Goal: Task Accomplishment & Management: Use online tool/utility

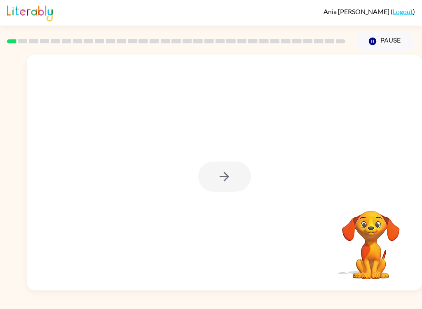
click at [218, 175] on div at bounding box center [224, 176] width 53 height 30
click at [227, 182] on icon "button" at bounding box center [224, 176] width 14 height 14
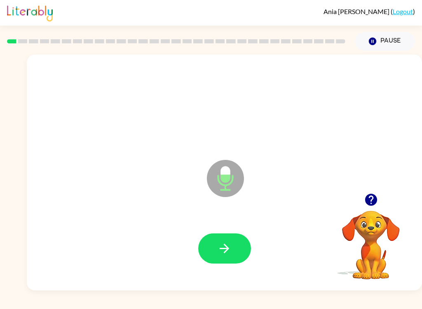
click at [231, 263] on button "button" at bounding box center [224, 248] width 53 height 30
click at [229, 243] on icon "button" at bounding box center [224, 248] width 14 height 14
click at [250, 237] on div at bounding box center [224, 248] width 53 height 30
click at [228, 251] on icon "button" at bounding box center [224, 248] width 14 height 14
click at [222, 246] on icon "button" at bounding box center [224, 248] width 14 height 14
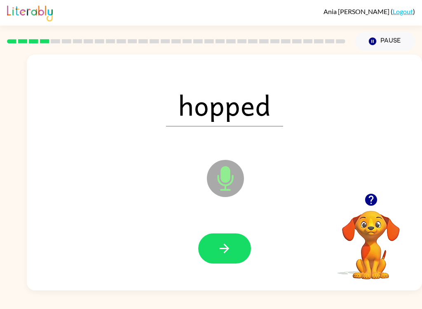
click at [223, 251] on icon "button" at bounding box center [224, 248] width 14 height 14
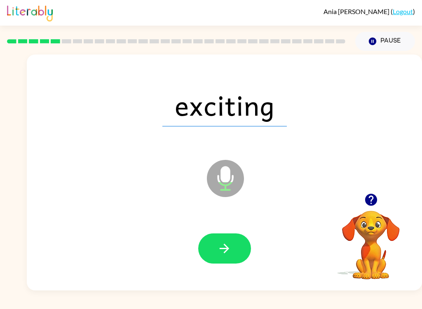
click at [243, 248] on button "button" at bounding box center [224, 248] width 53 height 30
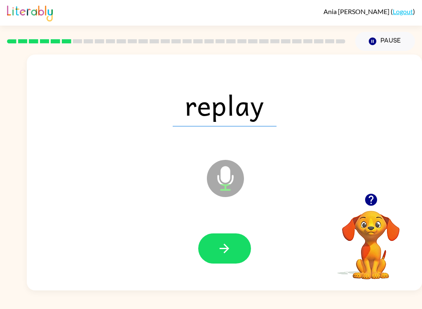
click at [222, 252] on icon "button" at bounding box center [224, 248] width 14 height 14
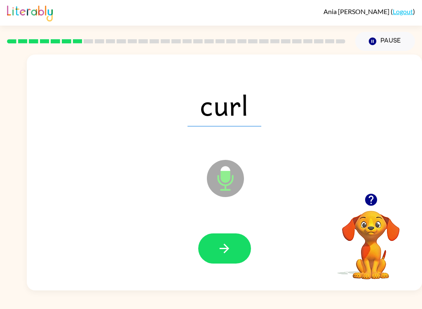
click at [223, 257] on button "button" at bounding box center [224, 248] width 53 height 30
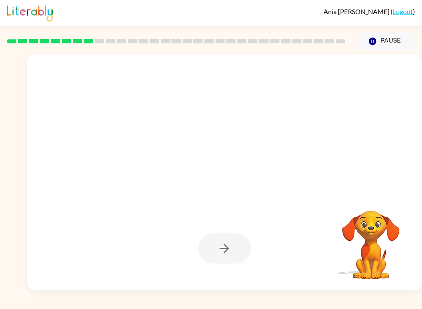
click at [4, 304] on div "Ania Joffroy-Velasco ( Logout ) Pause Pause Your browser must support playing .…" at bounding box center [211, 154] width 422 height 309
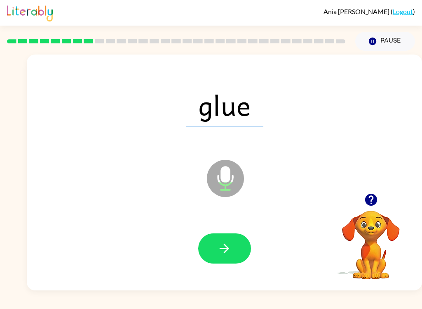
click at [236, 246] on button "button" at bounding box center [224, 248] width 53 height 30
click at [235, 257] on button "button" at bounding box center [224, 248] width 53 height 30
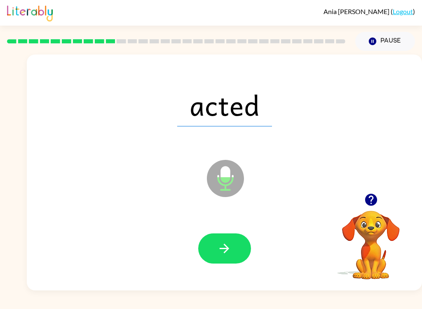
click at [216, 248] on button "button" at bounding box center [224, 248] width 53 height 30
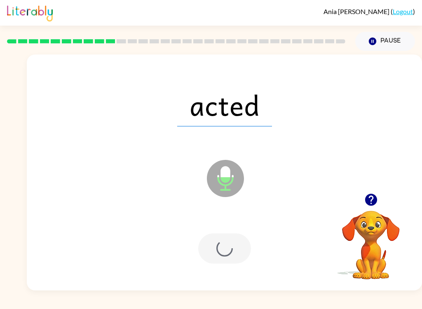
click at [216, 247] on div at bounding box center [224, 248] width 53 height 30
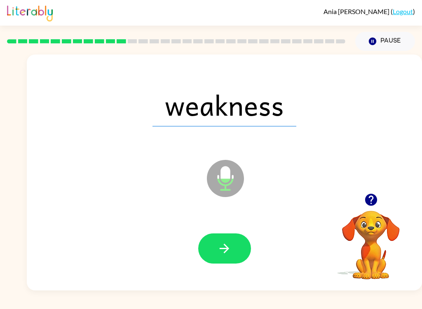
click at [241, 248] on button "button" at bounding box center [224, 248] width 53 height 30
click at [241, 248] on div at bounding box center [224, 248] width 53 height 30
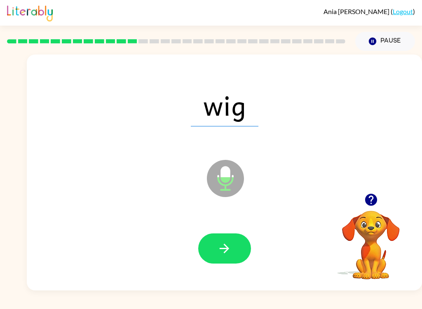
click at [238, 255] on button "button" at bounding box center [224, 248] width 53 height 30
click at [215, 250] on button "button" at bounding box center [224, 248] width 53 height 30
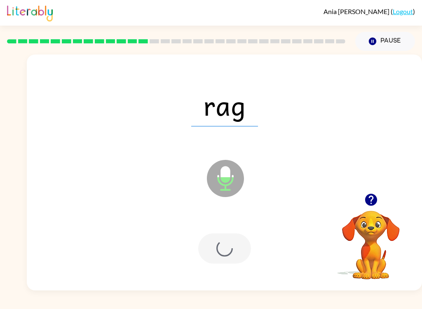
click at [214, 249] on div at bounding box center [224, 248] width 53 height 30
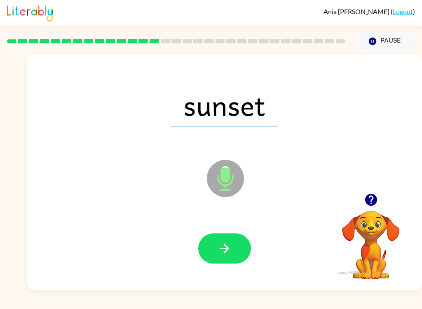
click at [217, 256] on button "button" at bounding box center [224, 248] width 53 height 30
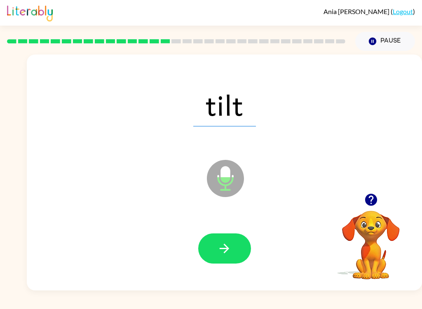
click at [239, 249] on button "button" at bounding box center [224, 248] width 53 height 30
click at [227, 245] on icon "button" at bounding box center [224, 248] width 14 height 14
click at [237, 251] on button "button" at bounding box center [224, 248] width 53 height 30
click at [242, 245] on button "button" at bounding box center [224, 248] width 53 height 30
click at [235, 255] on button "button" at bounding box center [224, 248] width 53 height 30
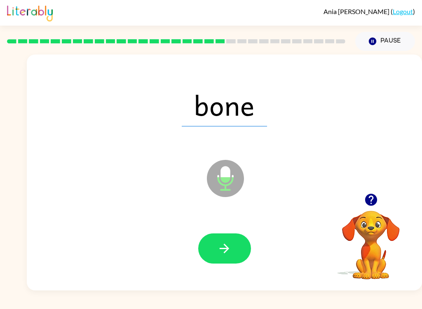
click at [219, 251] on icon "button" at bounding box center [224, 248] width 14 height 14
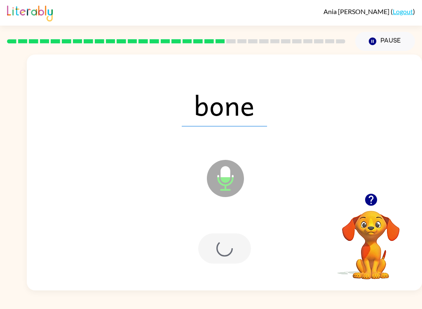
click at [219, 251] on div at bounding box center [224, 248] width 53 height 30
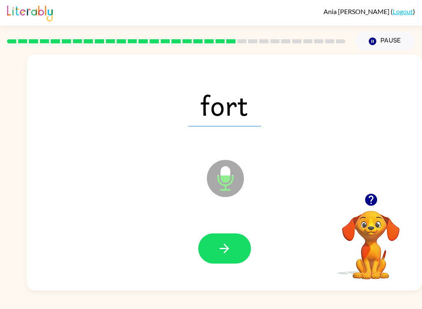
click at [224, 252] on icon "button" at bounding box center [224, 247] width 9 height 9
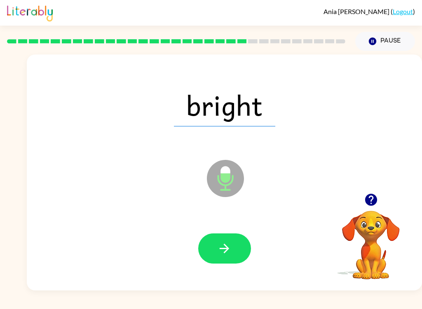
click at [220, 258] on button "button" at bounding box center [224, 248] width 53 height 30
click at [390, 42] on button "Pause Pause" at bounding box center [386, 41] width 60 height 19
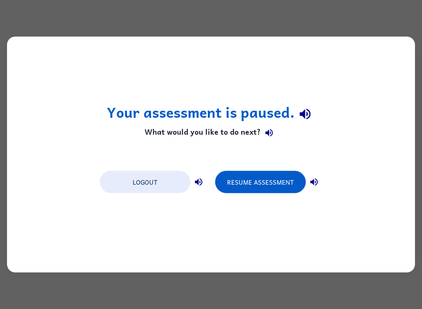
click at [131, 182] on button "Logout" at bounding box center [145, 182] width 91 height 22
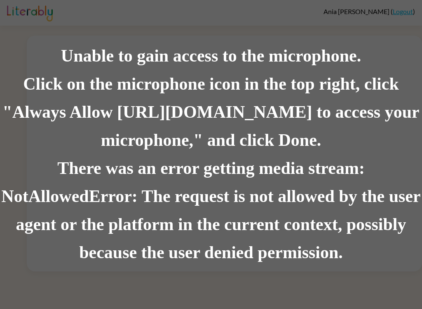
click at [392, 143] on div "Click on the microphone icon in the top right, click "Always Allow [URL][DOMAIN…" at bounding box center [211, 112] width 422 height 84
click at [389, 139] on div "Click on the microphone icon in the top right, click "Always Allow [URL][DOMAIN…" at bounding box center [211, 112] width 422 height 84
click at [407, 127] on div "Click on the microphone icon in the top right, click "Always Allow [URL][DOMAIN…" at bounding box center [211, 112] width 422 height 84
click at [380, 192] on div "There was an error getting media stream: NotAllowedError: The request is not al…" at bounding box center [211, 210] width 422 height 112
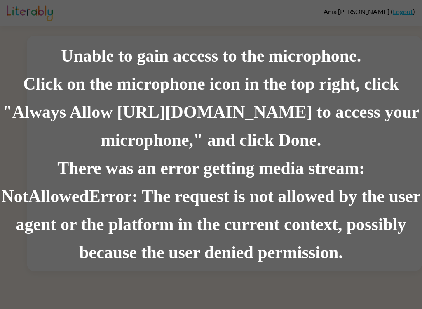
click at [411, 13] on div "Unable to gain access to the microphone. Click on the microphone icon in the to…" at bounding box center [211, 154] width 422 height 309
click at [410, 12] on div "Unable to gain access to the microphone. Click on the microphone icon in the to…" at bounding box center [211, 154] width 422 height 309
click at [406, 10] on div "Unable to gain access to the microphone. Click on the microphone icon in the to…" at bounding box center [211, 154] width 422 height 309
click at [392, 12] on div "Unable to gain access to the microphone. Click on the microphone icon in the to…" at bounding box center [211, 154] width 422 height 309
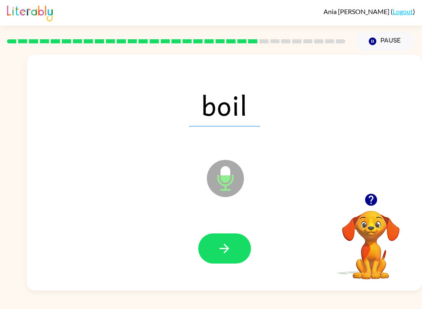
click at [224, 248] on icon "button" at bounding box center [224, 248] width 14 height 14
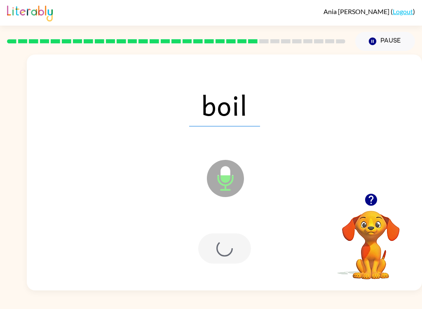
click at [4, 208] on div "boil Microphone The Microphone is here when it is your turn to talk Your browse…" at bounding box center [211, 170] width 422 height 239
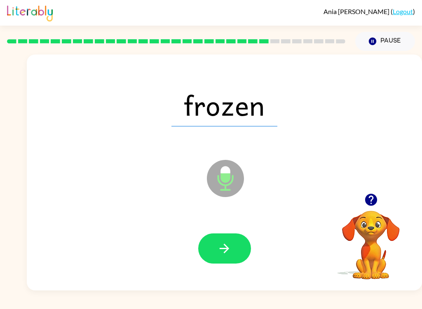
click at [233, 252] on button "button" at bounding box center [224, 248] width 53 height 30
click at [217, 239] on button "button" at bounding box center [224, 248] width 53 height 30
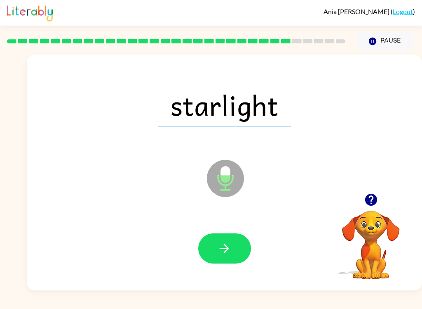
click at [236, 247] on button "button" at bounding box center [224, 248] width 53 height 30
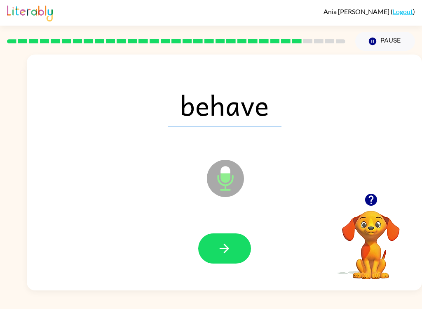
click at [234, 257] on button "button" at bounding box center [224, 248] width 53 height 30
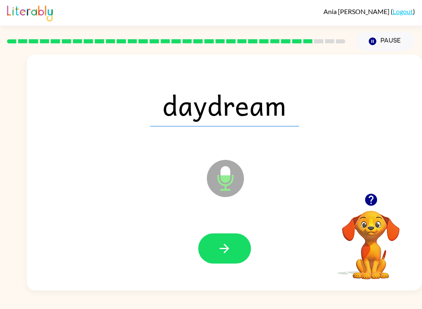
click at [215, 250] on button "button" at bounding box center [224, 248] width 53 height 30
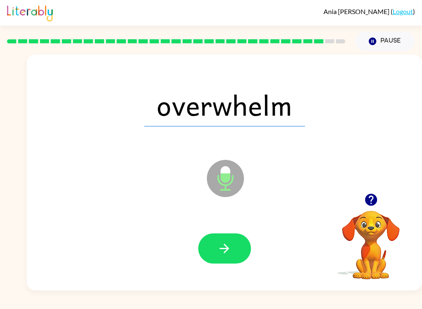
click at [224, 251] on icon "button" at bounding box center [224, 248] width 14 height 14
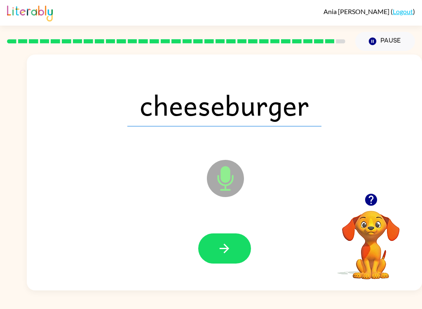
click at [225, 238] on button "button" at bounding box center [224, 248] width 53 height 30
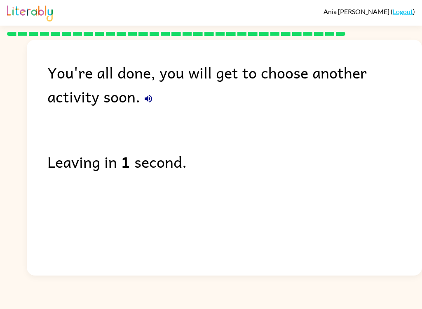
click at [140, 105] on button "button" at bounding box center [148, 98] width 17 height 17
click at [99, 106] on div "You're all done, you will get to choose another activity soon." at bounding box center [234, 84] width 375 height 48
